Goal: Information Seeking & Learning: Learn about a topic

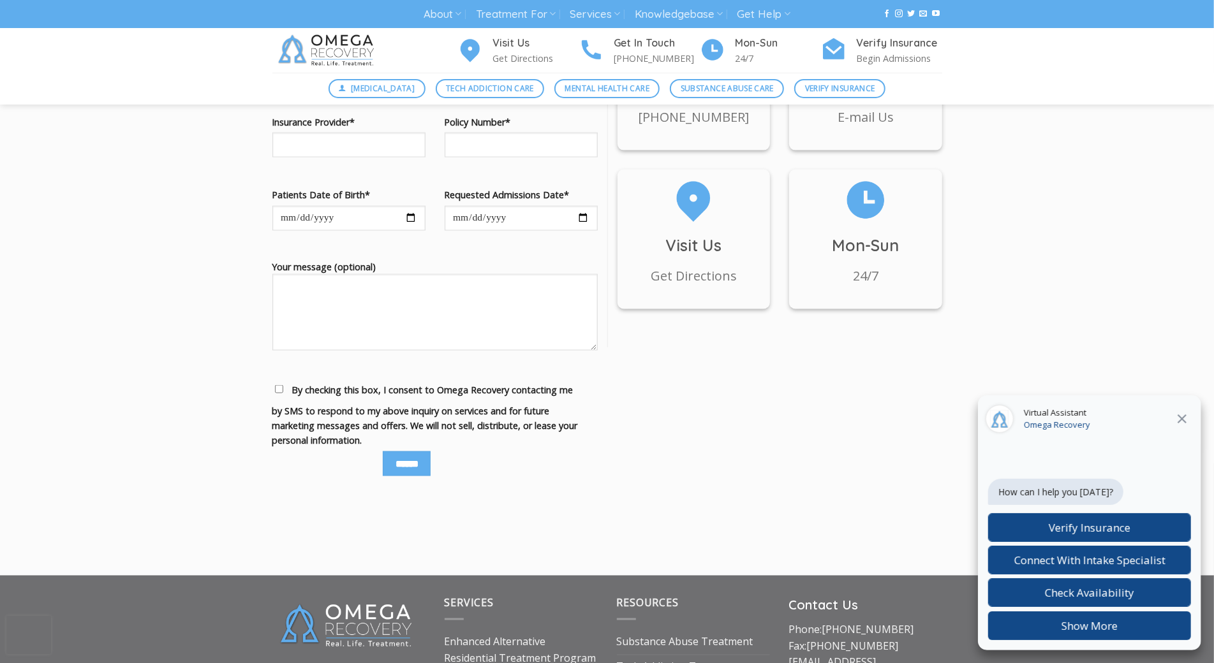
scroll to position [1597, 0]
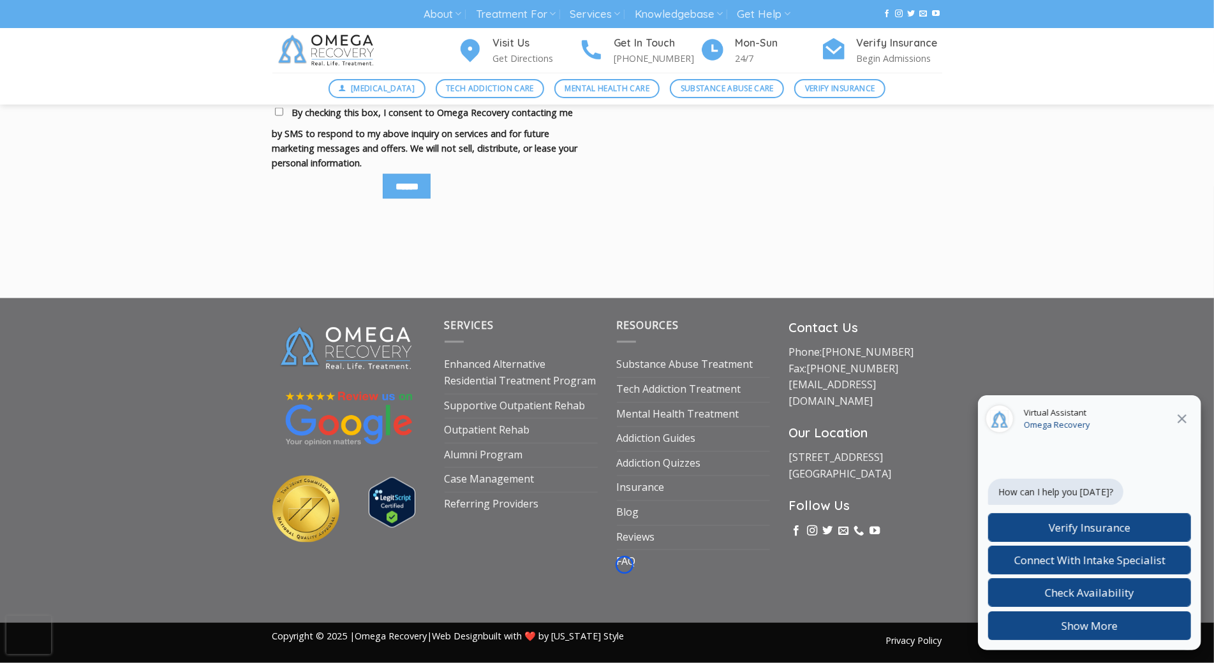
click at [624, 565] on link "FAQ" at bounding box center [626, 562] width 19 height 24
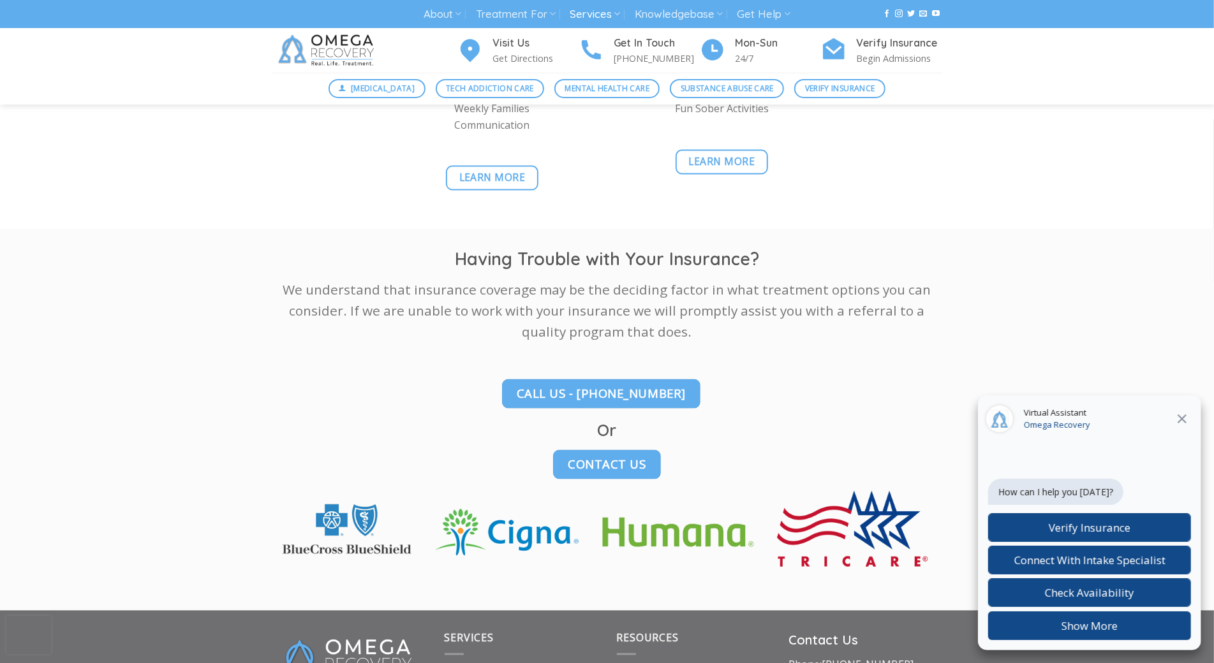
scroll to position [1810, 0]
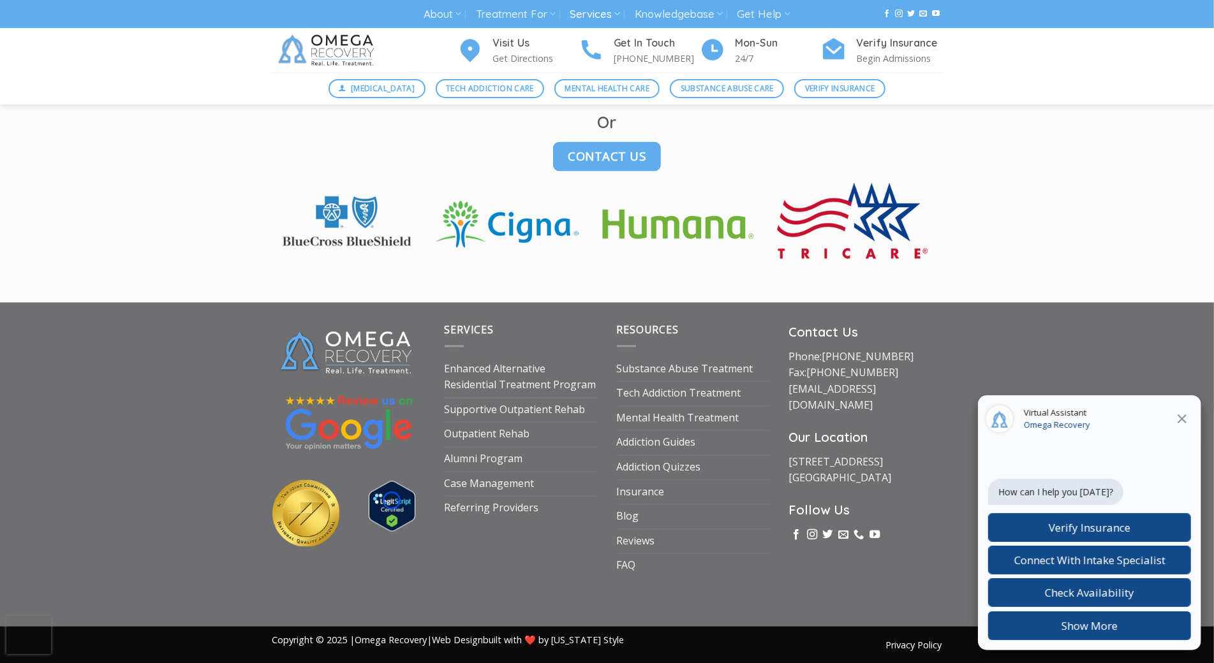
click at [392, 501] on img at bounding box center [392, 507] width 47 height 50
click at [716, 93] on span "Substance Abuse Care" at bounding box center [727, 88] width 93 height 12
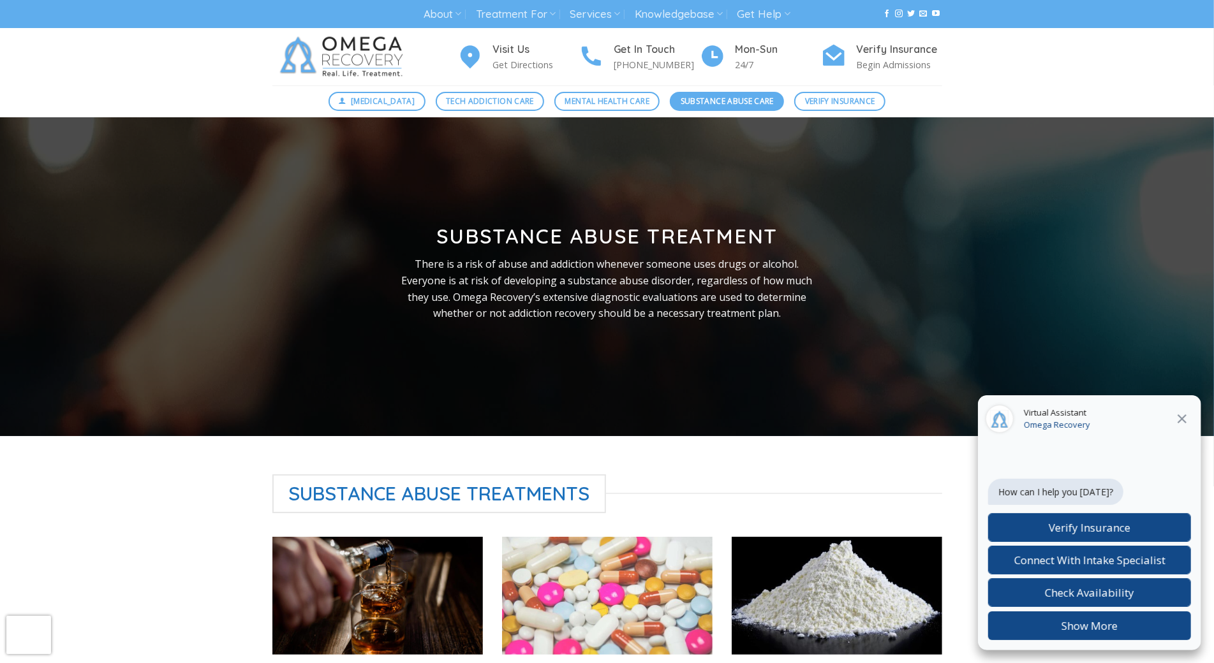
click at [716, 93] on link "Substance Abuse Care" at bounding box center [727, 101] width 114 height 19
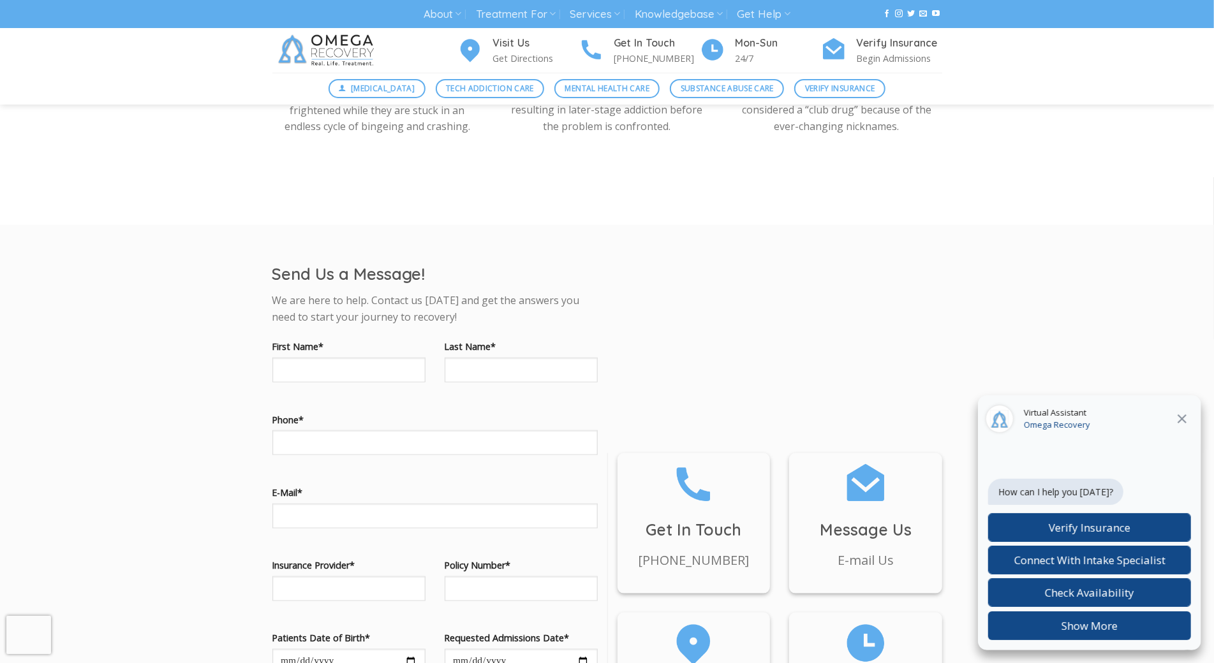
scroll to position [982, 0]
